Goal: Complete application form: Complete application form

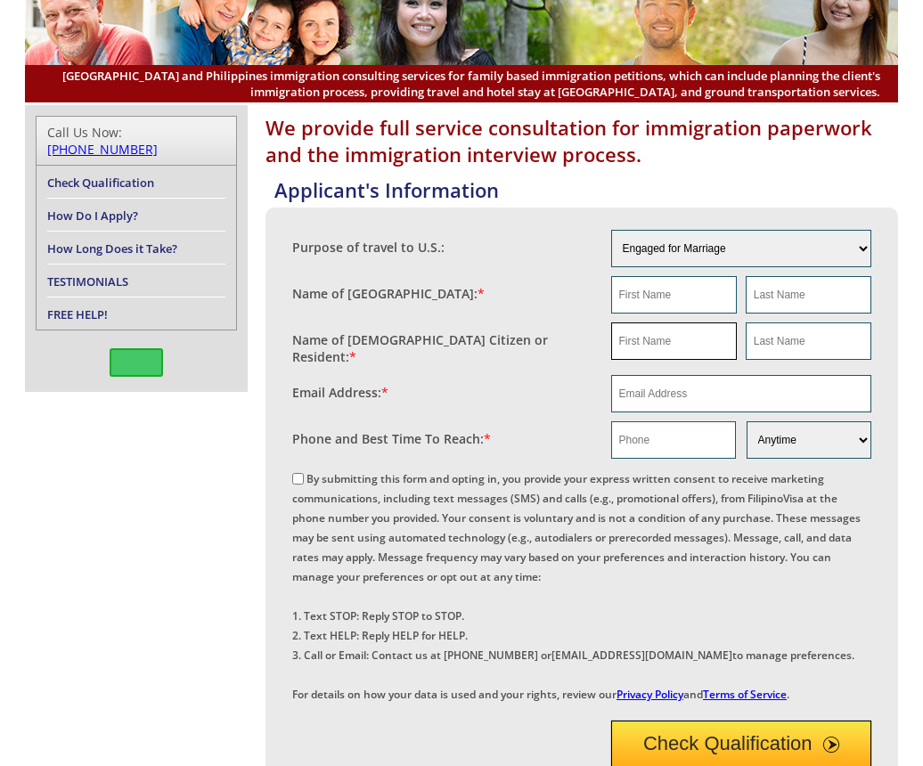
scroll to position [149, 0]
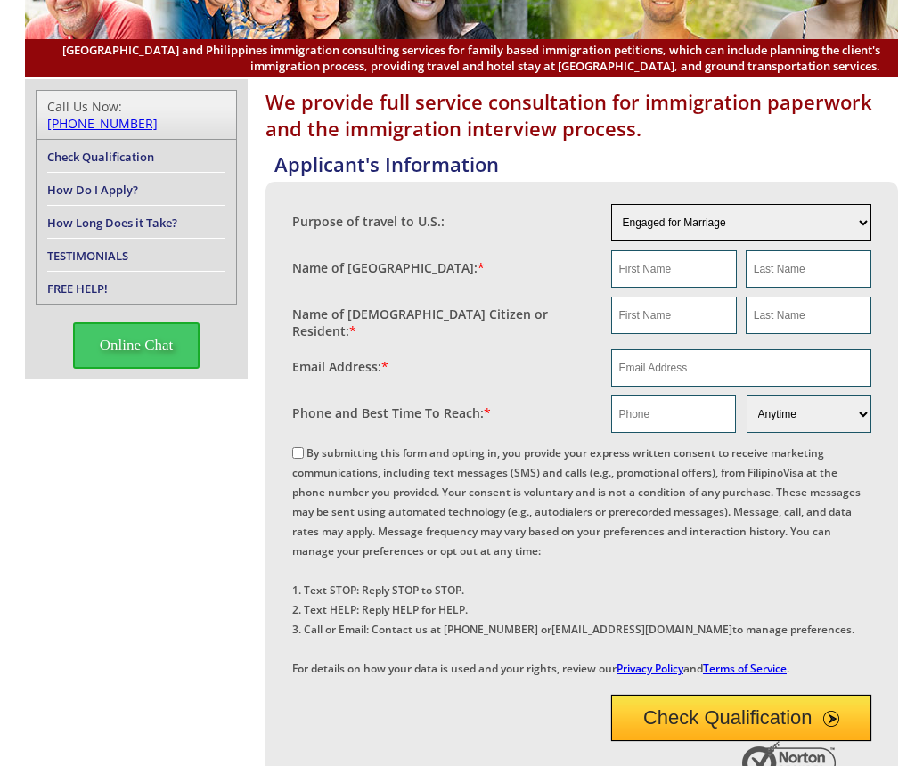
click at [727, 222] on select "Engaged for Marriage Already Married to [DEMOGRAPHIC_DATA] Citizen / Resident F…" at bounding box center [741, 222] width 261 height 37
click at [611, 204] on select "Engaged for Marriage Already Married to [DEMOGRAPHIC_DATA] Citizen / Resident F…" at bounding box center [741, 222] width 261 height 37
click at [684, 252] on input "text" at bounding box center [674, 268] width 126 height 37
click at [706, 271] on input "text" at bounding box center [674, 268] width 126 height 37
type input "[PERSON_NAME]"
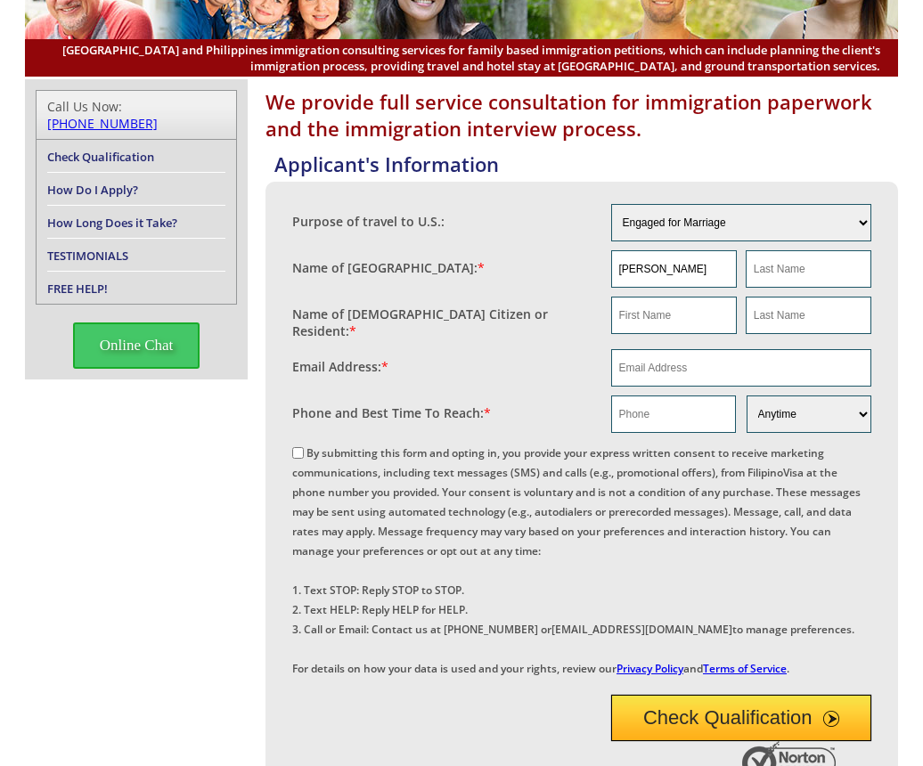
click at [812, 249] on fieldset "Name of [GEOGRAPHIC_DATA]: * [PERSON_NAME]" at bounding box center [581, 269] width 579 height 46
click at [839, 256] on input "text" at bounding box center [809, 268] width 126 height 37
type input "Benide"
click at [653, 321] on input "text" at bounding box center [674, 315] width 126 height 37
click at [659, 315] on input "text" at bounding box center [674, 315] width 126 height 37
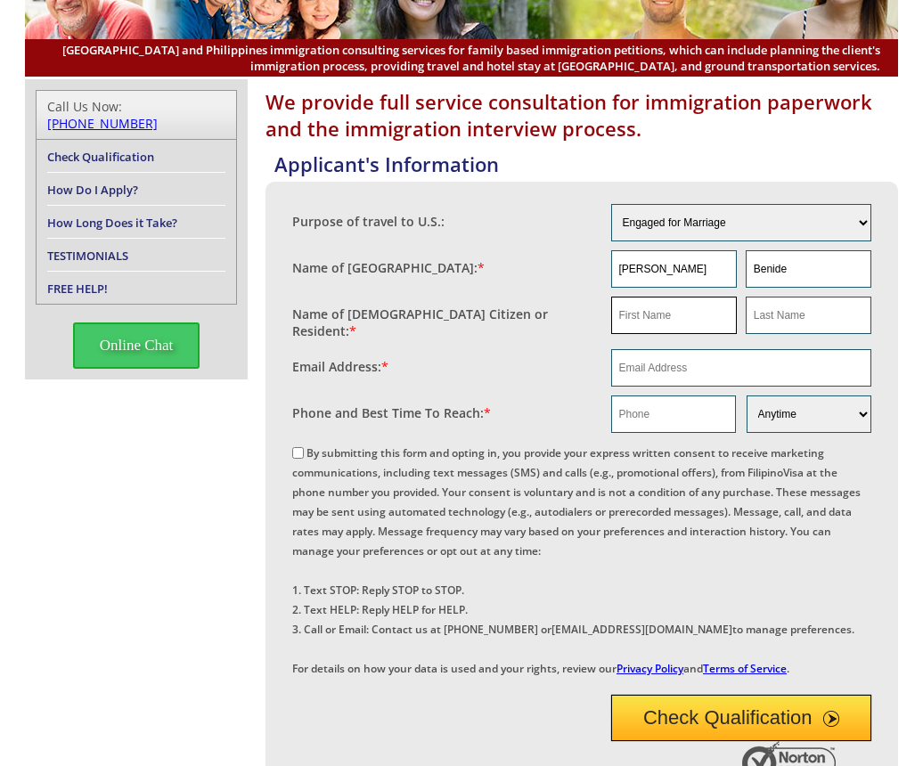
type input "n"
type input "[PERSON_NAME]"
click at [812, 324] on input "text" at bounding box center [809, 315] width 126 height 37
type input "na"
click at [687, 356] on input "email" at bounding box center [741, 367] width 261 height 37
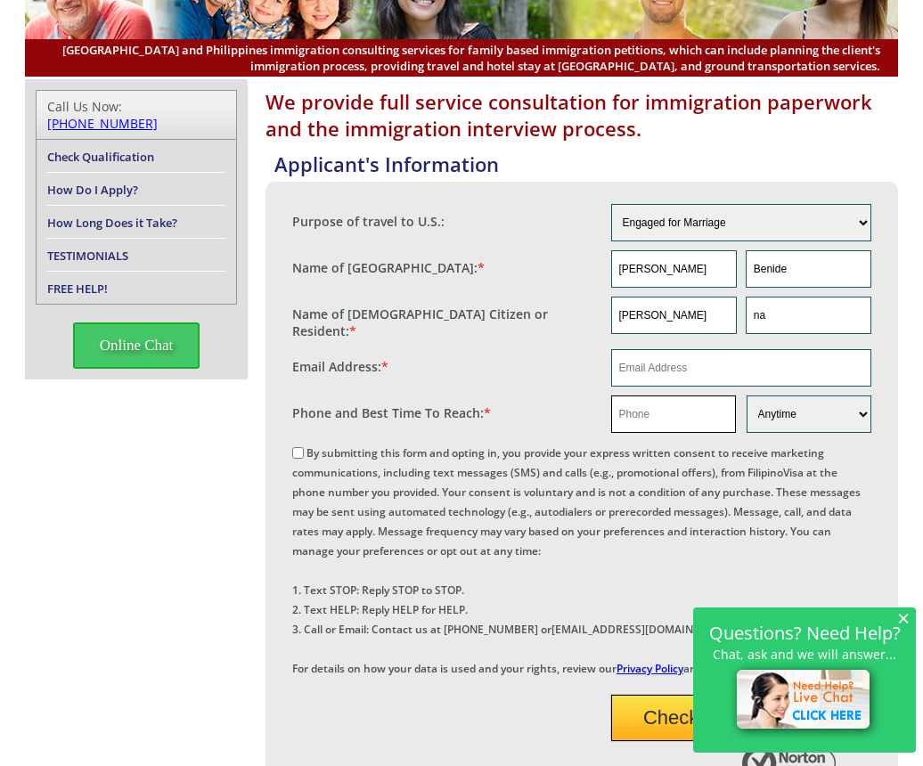
click at [699, 412] on input "text" at bounding box center [673, 414] width 125 height 37
paste input "9568218823"
click at [622, 405] on input "9568218823" at bounding box center [673, 414] width 125 height 37
click at [703, 412] on input "09568218823" at bounding box center [673, 414] width 125 height 37
type input "09568218823"
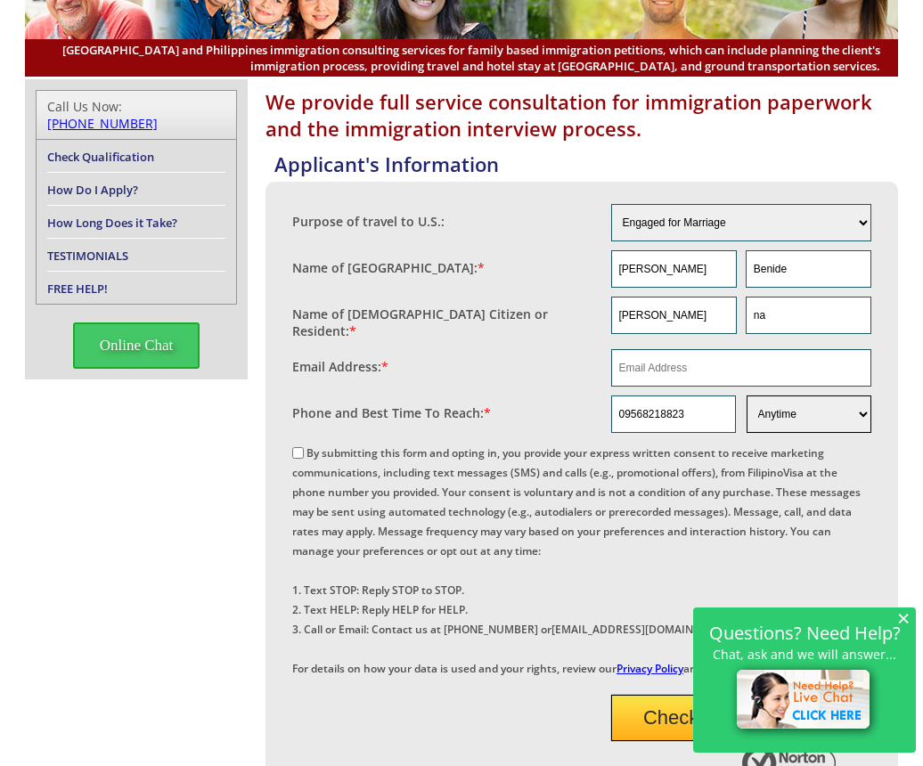
click at [771, 396] on select "Morning Afternoon Evening Weekend Anytime" at bounding box center [809, 414] width 125 height 37
select select "Evening"
click at [747, 396] on select "Morning Afternoon Evening Weekend Anytime" at bounding box center [809, 414] width 125 height 37
click at [896, 611] on div "× Questions? Need Help? Chat, ask and we will answer..." at bounding box center [804, 680] width 223 height 145
click at [693, 368] on input "email" at bounding box center [741, 367] width 261 height 37
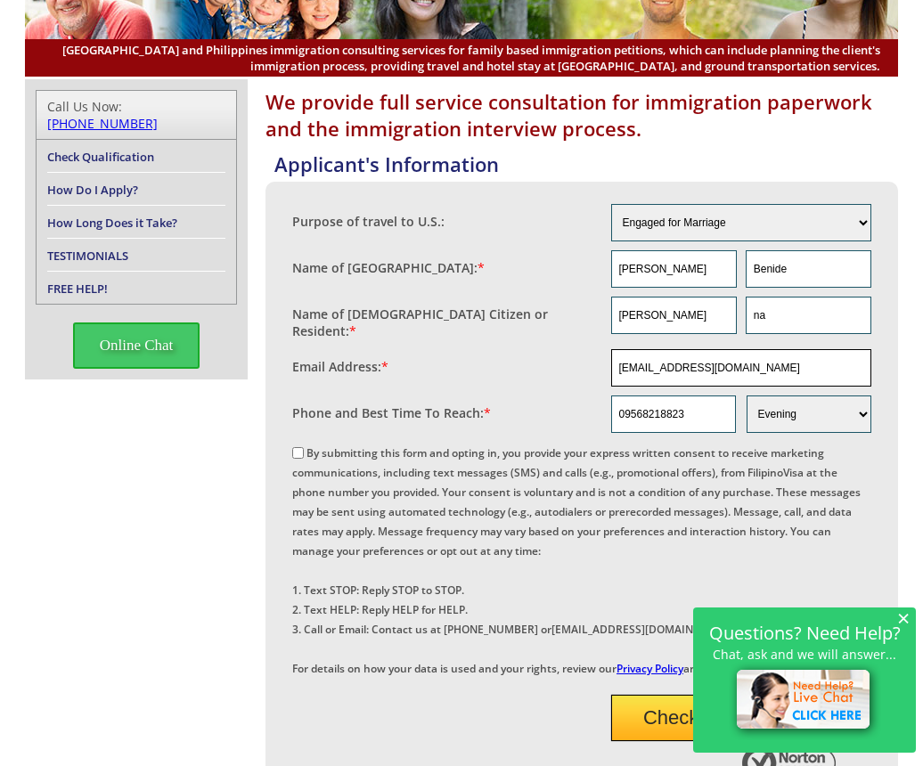
click at [668, 365] on input "[EMAIL_ADDRESS][DOMAIN_NAME]" at bounding box center [741, 367] width 261 height 37
click at [784, 359] on input "[EMAIL_ADDRESS][DOMAIN_NAME]" at bounding box center [741, 367] width 261 height 37
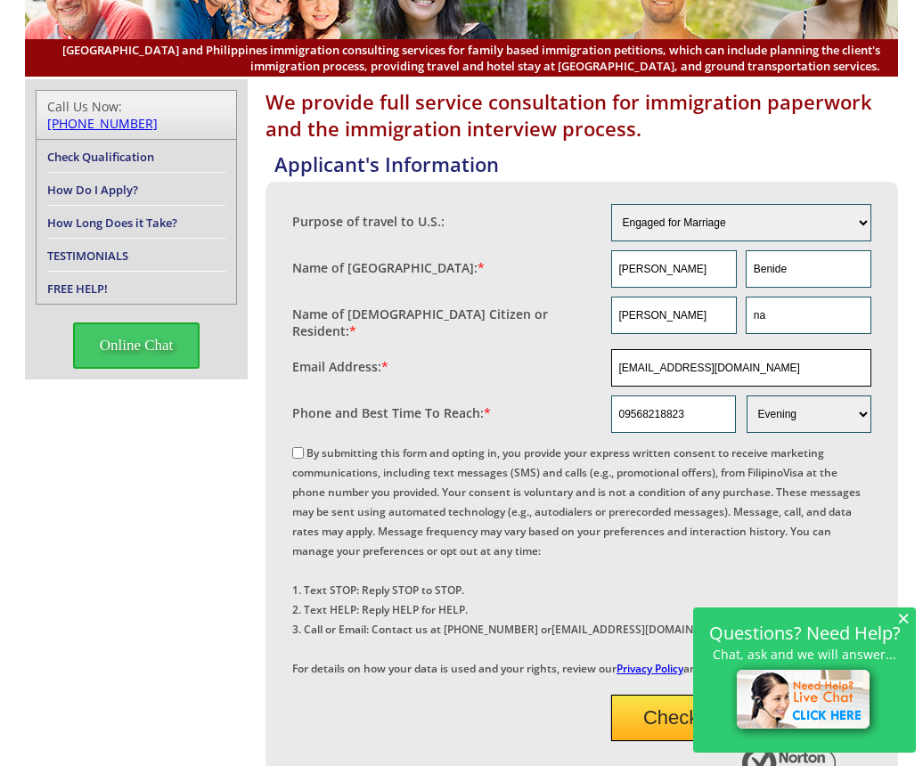
click at [784, 359] on input "[EMAIL_ADDRESS][DOMAIN_NAME]" at bounding box center [741, 367] width 261 height 37
paste input "yennagiediv@"
type input "[EMAIL_ADDRESS][DOMAIN_NAME]"
click at [307, 449] on label "By submitting this form and opting in, you provide your express written consent…" at bounding box center [576, 561] width 568 height 231
click at [304, 449] on input "By submitting this form and opting in, you provide your express written consent…" at bounding box center [298, 453] width 12 height 12
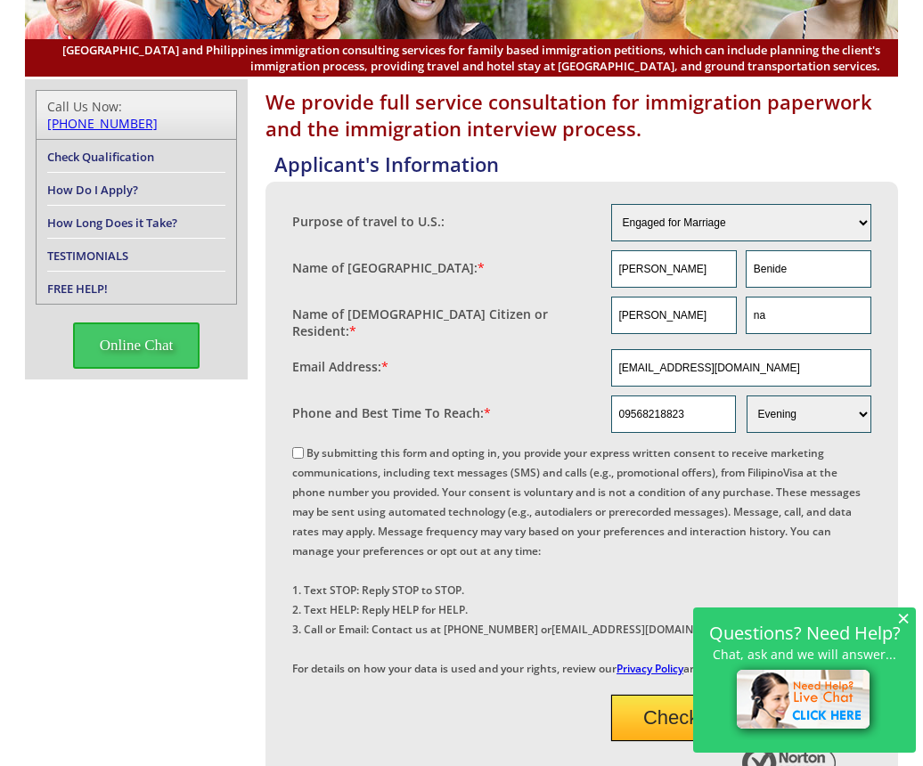
checkbox input "true"
drag, startPoint x: 743, startPoint y: 372, endPoint x: 450, endPoint y: 359, distance: 293.4
click at [450, 359] on fieldset "Email Address: * [EMAIL_ADDRESS][DOMAIN_NAME]" at bounding box center [581, 368] width 579 height 46
click at [756, 368] on input "[EMAIL_ADDRESS][DOMAIN_NAME]" at bounding box center [741, 367] width 261 height 37
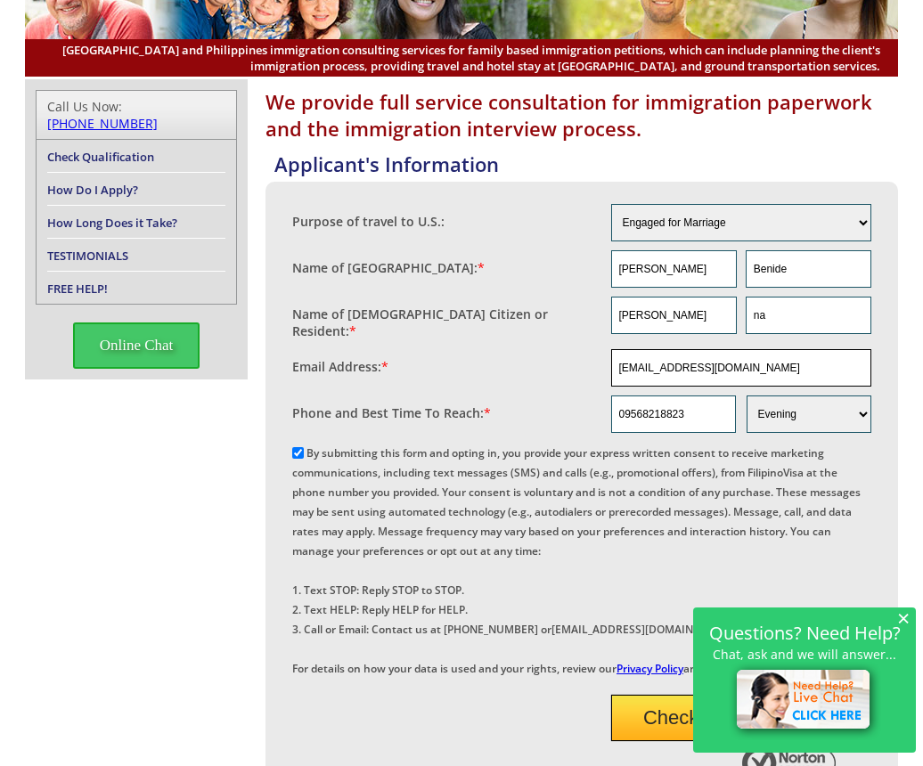
click at [756, 368] on input "[EMAIL_ADDRESS][DOMAIN_NAME]" at bounding box center [741, 367] width 261 height 37
paste input "gm"
type input "[EMAIL_ADDRESS][DOMAIN_NAME]"
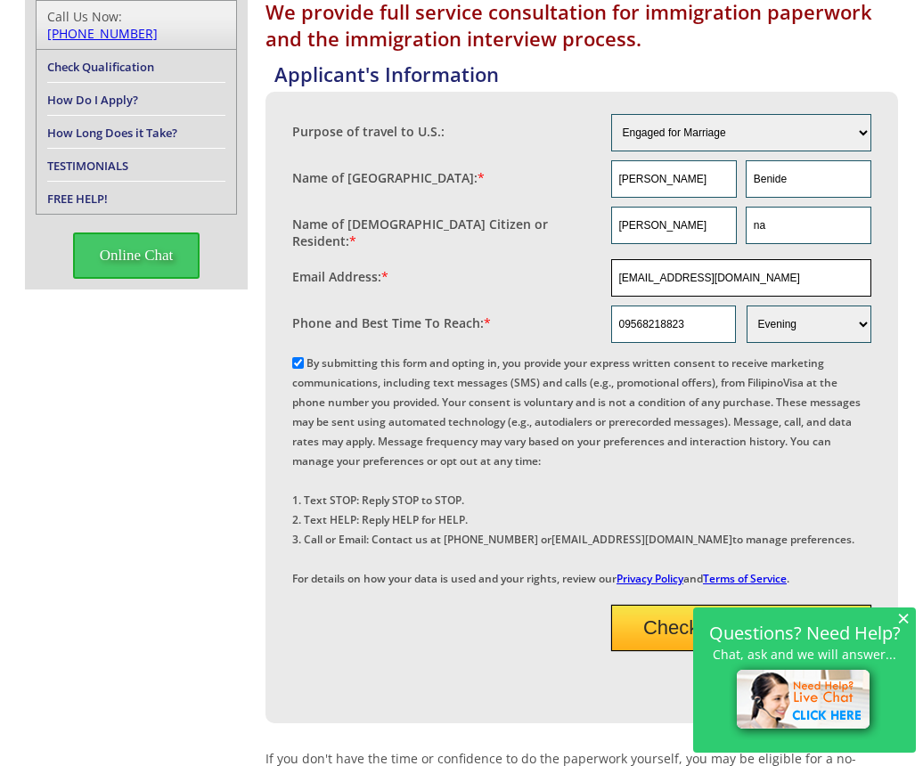
scroll to position [297, 0]
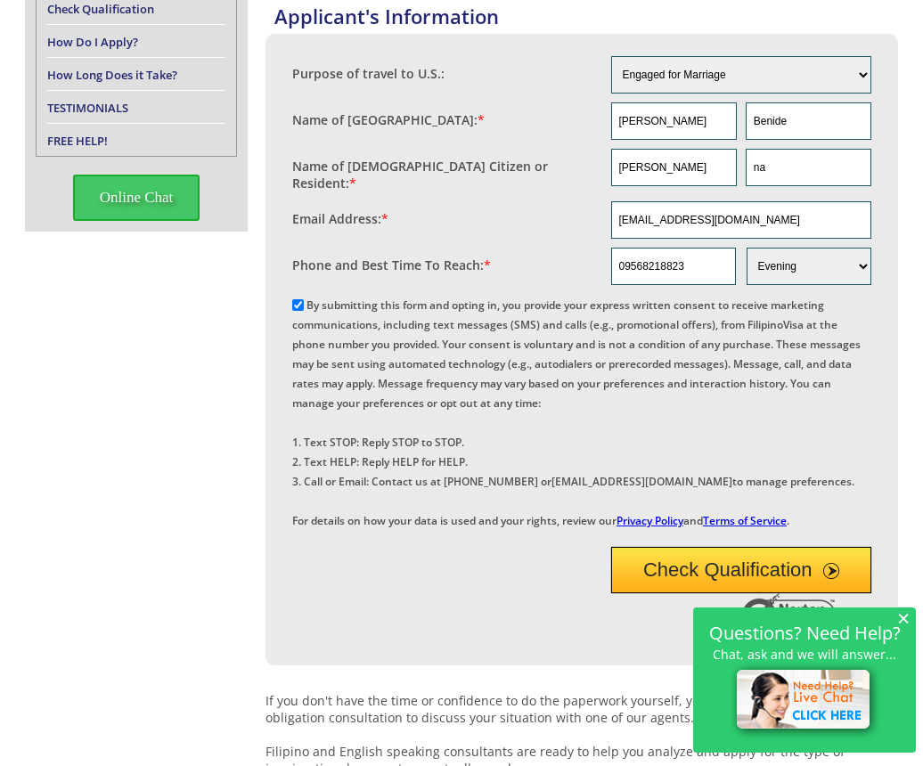
click at [905, 615] on span "×" at bounding box center [903, 617] width 12 height 15
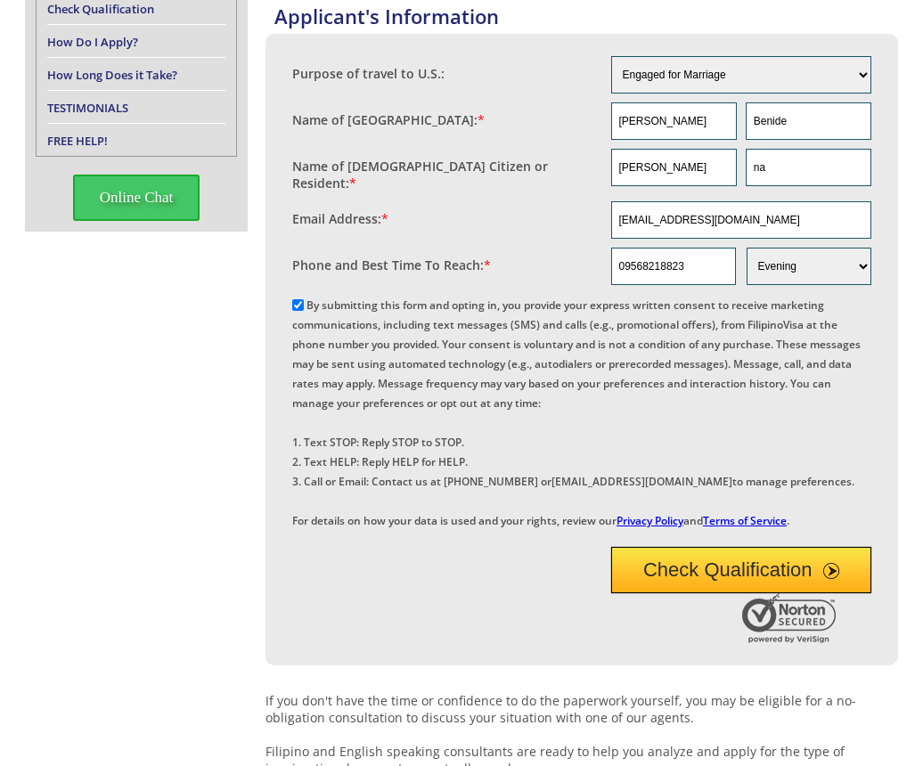
click at [734, 593] on button "Check Qualification" at bounding box center [741, 570] width 261 height 46
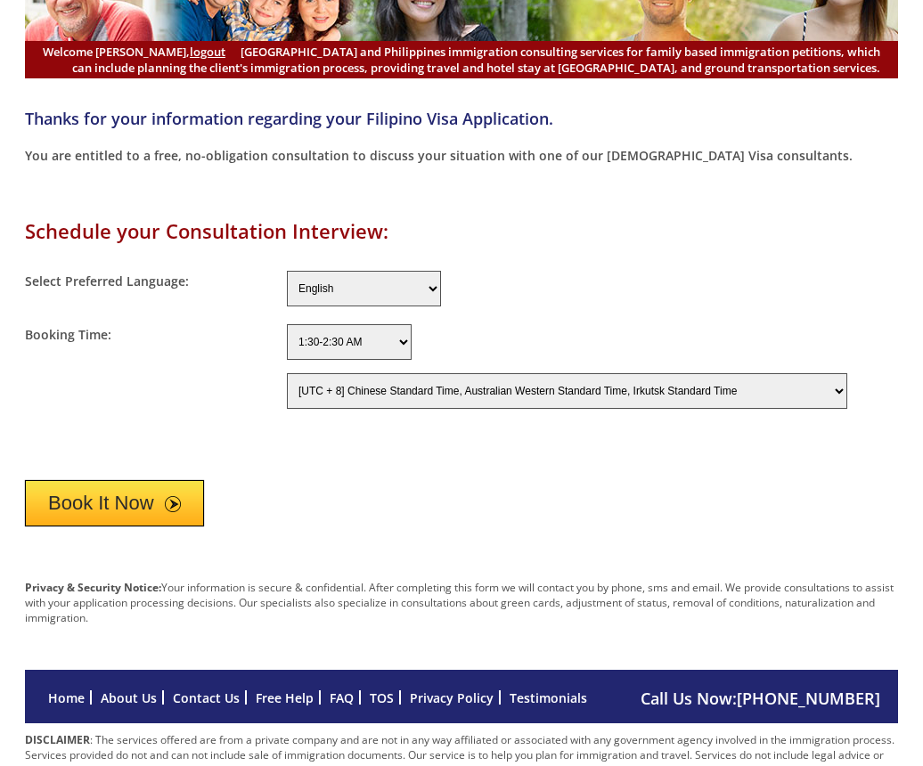
scroll to position [149, 0]
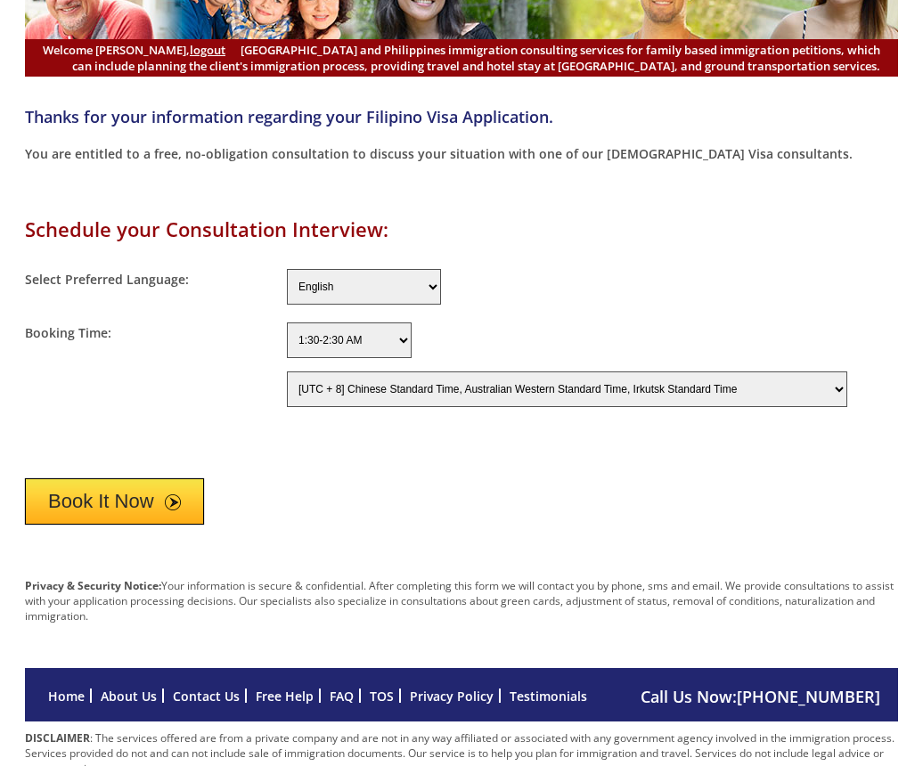
click at [690, 399] on select "[UTC - 12] Baker Island Time [UTC - 11] Niue Time, Samoa Standard Time [UTC - 1…" at bounding box center [567, 390] width 560 height 36
select select "300"
click at [287, 372] on select "[UTC - 12] Baker Island Time [UTC - 11] Niue Time, Samoa Standard Time [UTC - 1…" at bounding box center [567, 390] width 560 height 36
